Goal: Go to known website: Go to known website

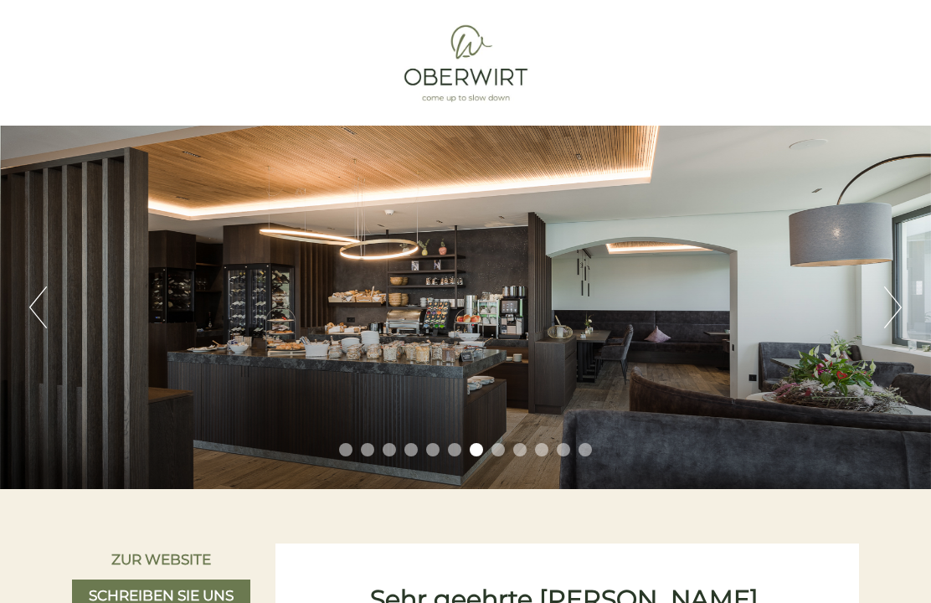
click at [891, 307] on button "Next" at bounding box center [893, 307] width 18 height 42
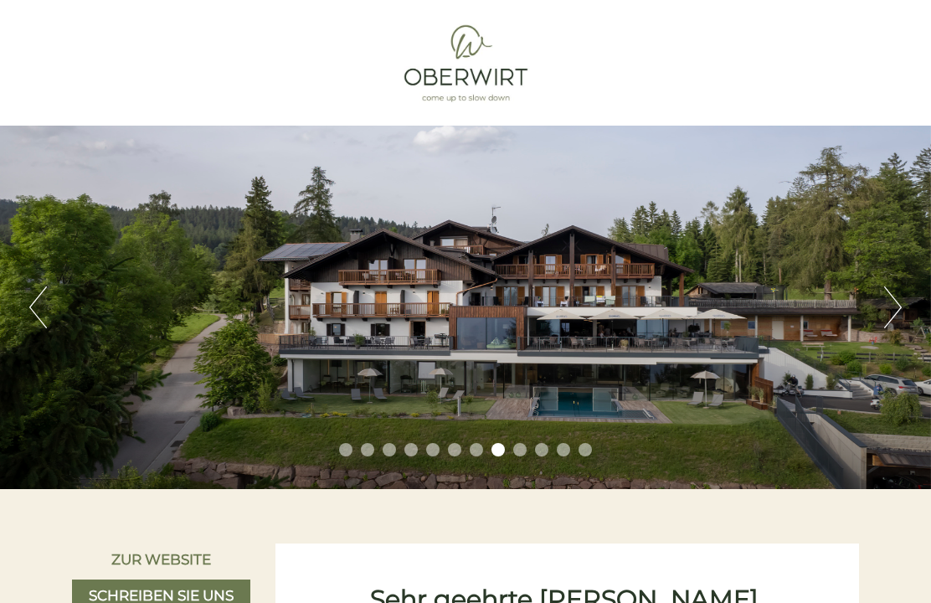
click at [898, 303] on button "Next" at bounding box center [893, 307] width 18 height 42
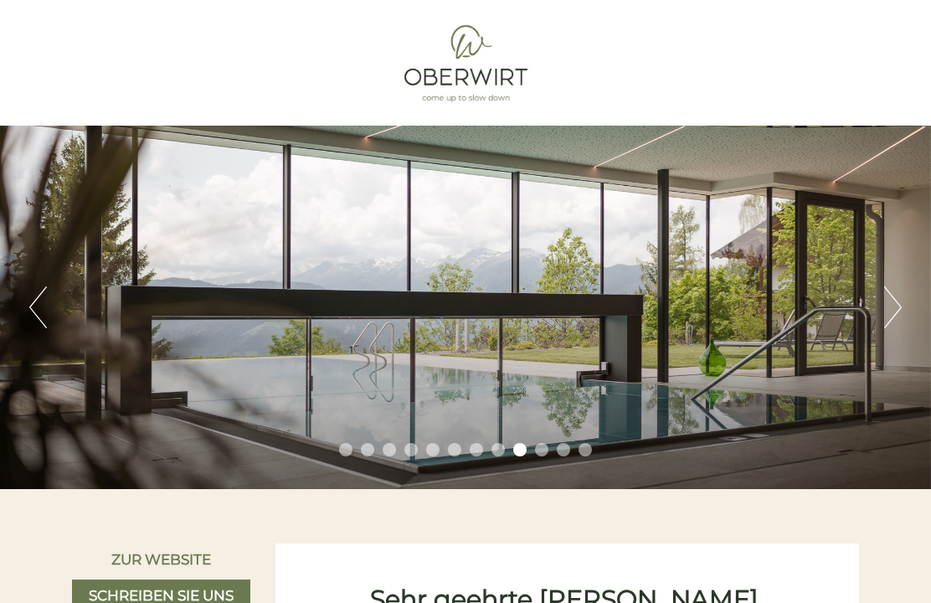
click at [893, 311] on button "Next" at bounding box center [893, 307] width 18 height 42
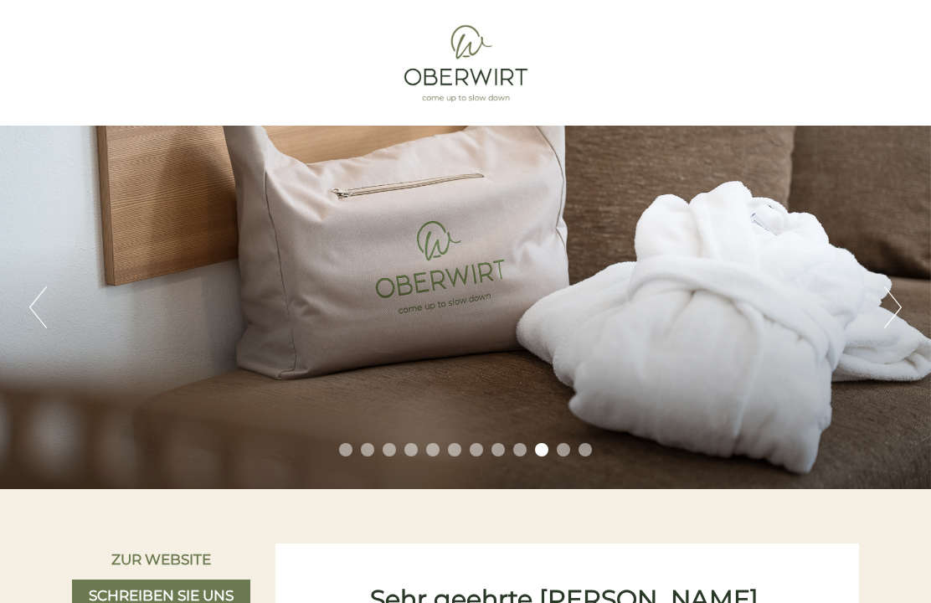
click at [891, 304] on button "Next" at bounding box center [893, 307] width 18 height 42
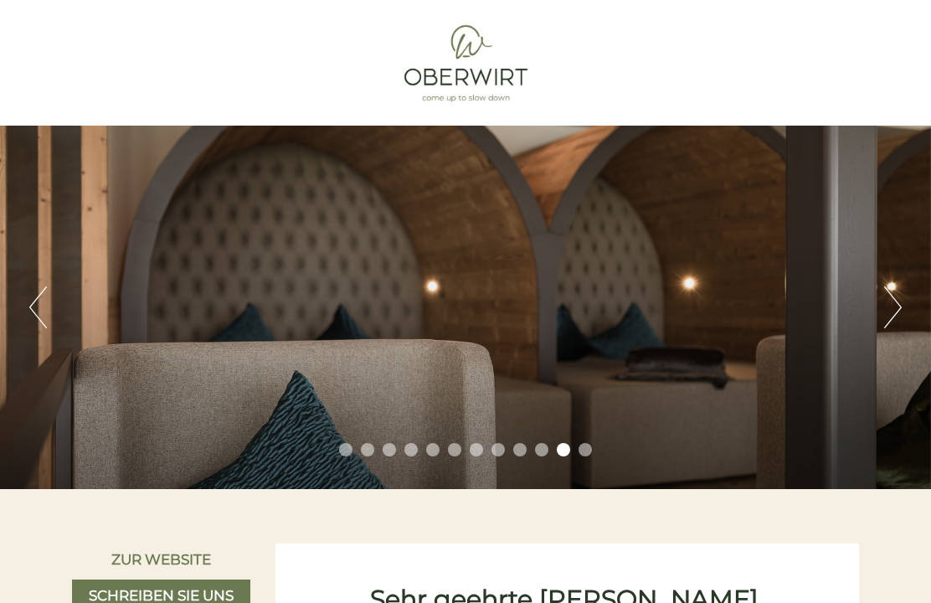
click at [892, 309] on button "Next" at bounding box center [893, 307] width 18 height 42
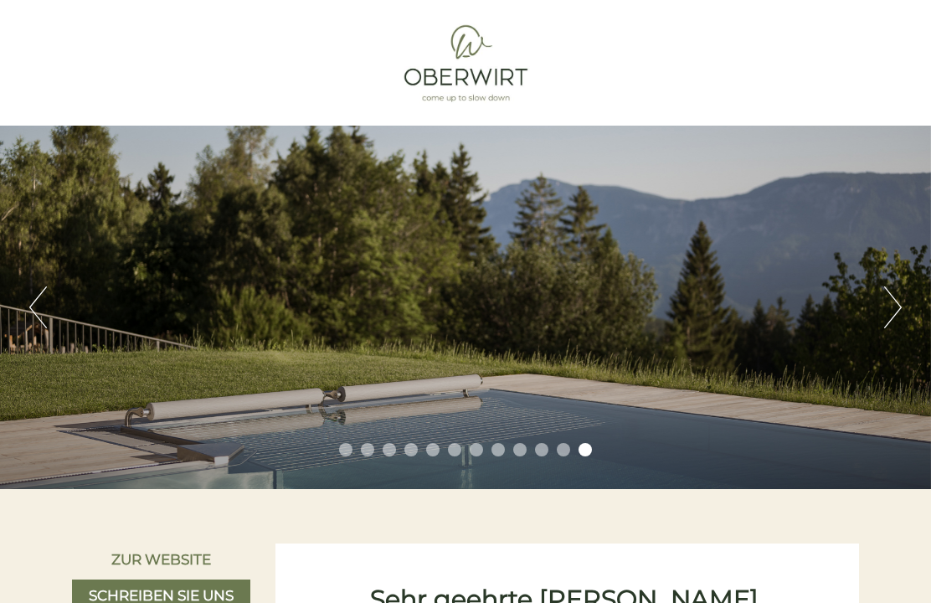
click at [893, 308] on button "Next" at bounding box center [893, 307] width 18 height 42
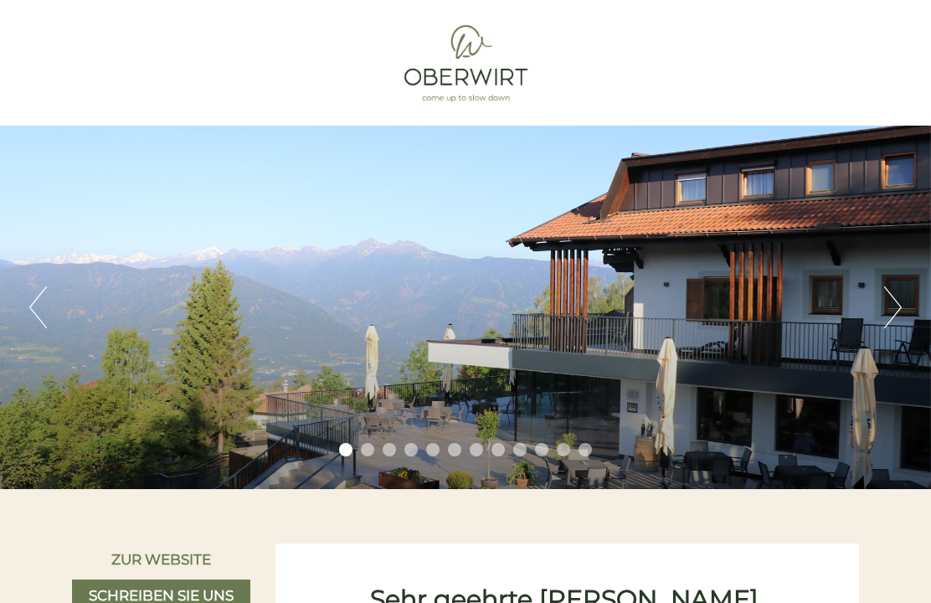
click at [896, 315] on button "Next" at bounding box center [893, 307] width 18 height 42
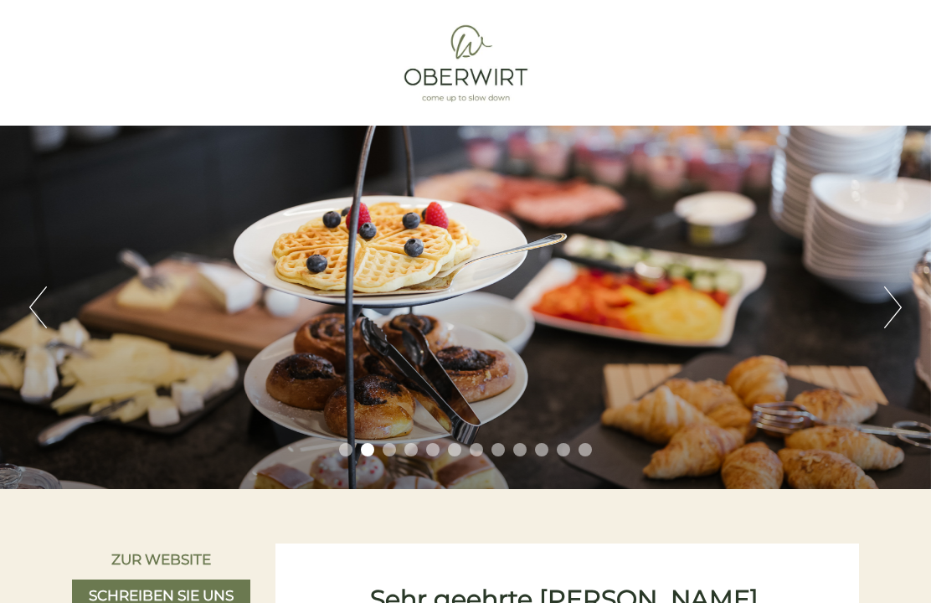
click at [895, 313] on button "Next" at bounding box center [893, 307] width 18 height 42
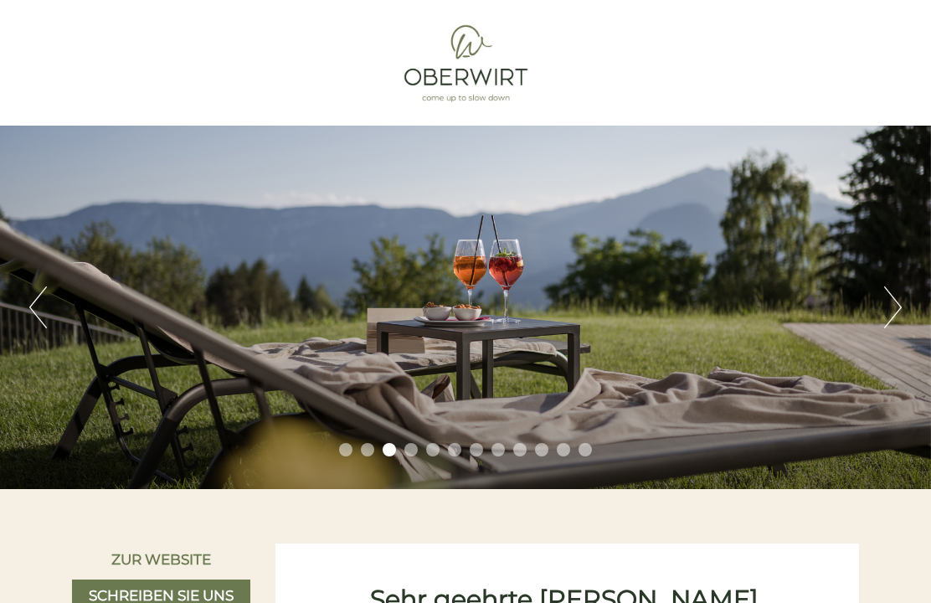
click at [892, 309] on button "Next" at bounding box center [893, 307] width 18 height 42
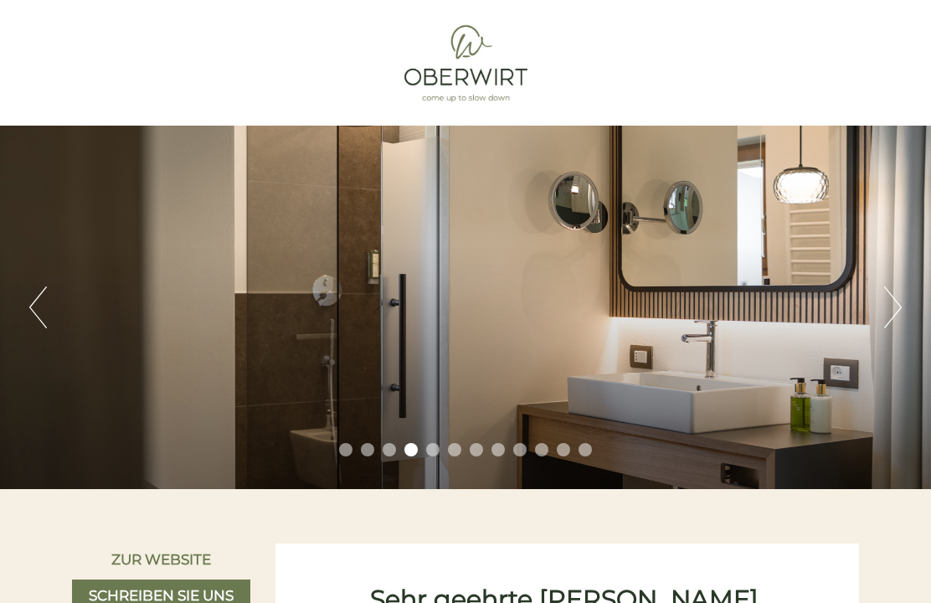
click at [894, 316] on button "Next" at bounding box center [893, 307] width 18 height 42
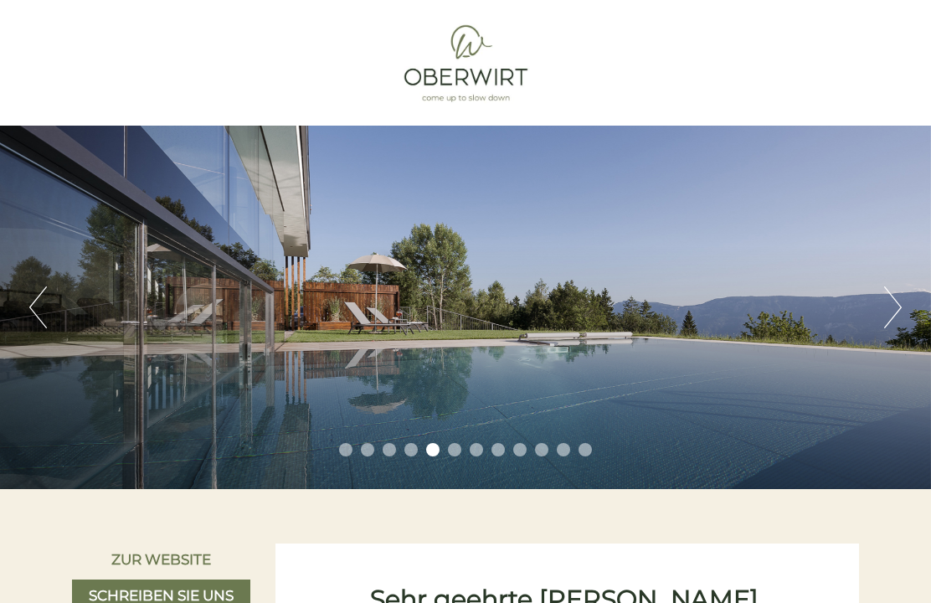
click at [898, 313] on button "Next" at bounding box center [893, 307] width 18 height 42
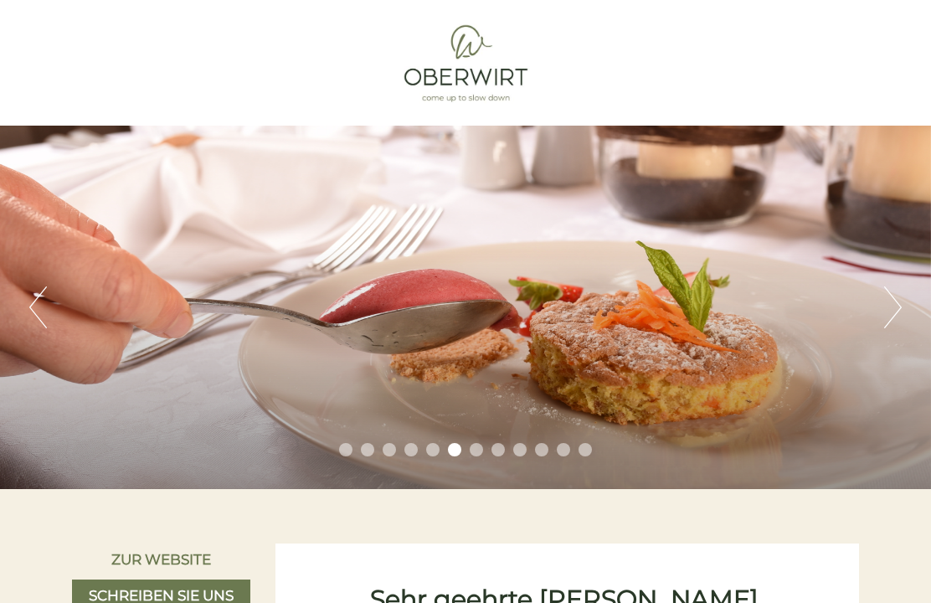
click at [896, 316] on button "Next" at bounding box center [893, 307] width 18 height 42
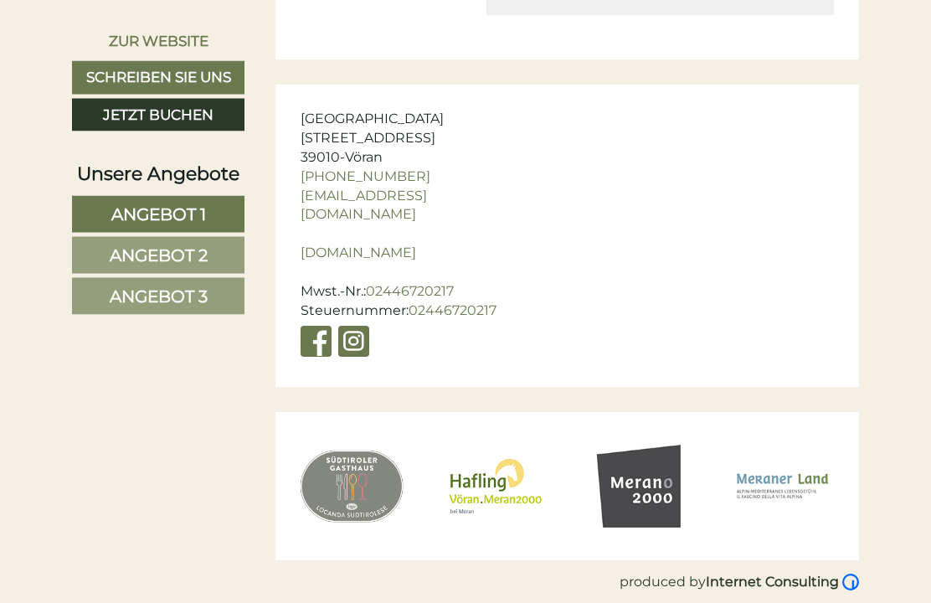
scroll to position [7144, 0]
click at [416, 260] on link "[DOMAIN_NAME]" at bounding box center [359, 252] width 116 height 16
